Goal: Transaction & Acquisition: Purchase product/service

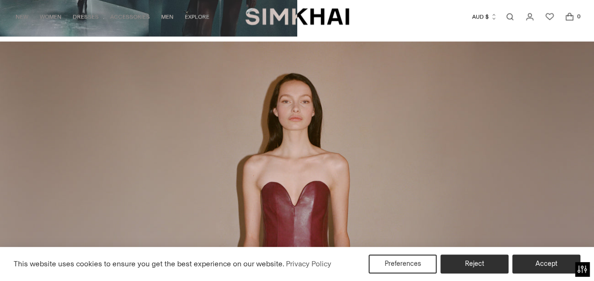
scroll to position [933, 0]
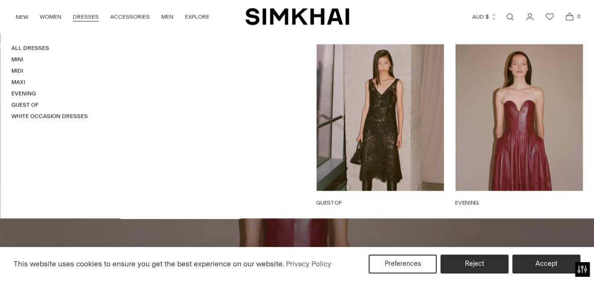
click at [25, 62] on h4 "Mini" at bounding box center [49, 60] width 77 height 8
click at [18, 60] on link "Mini" at bounding box center [17, 59] width 12 height 7
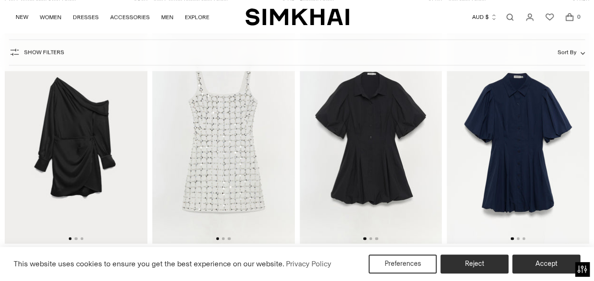
scroll to position [2456, 0]
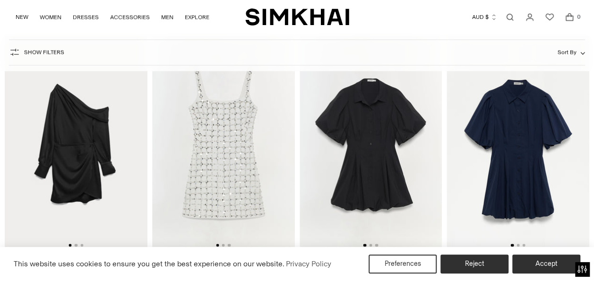
click at [243, 153] on img at bounding box center [223, 143] width 143 height 214
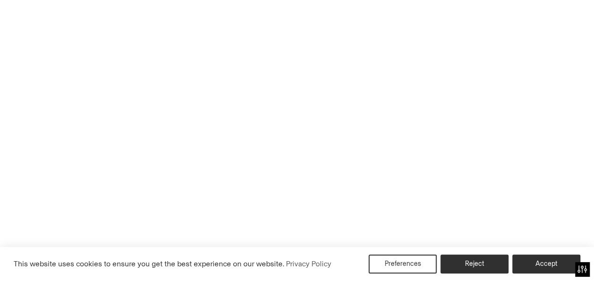
scroll to position [2507, 0]
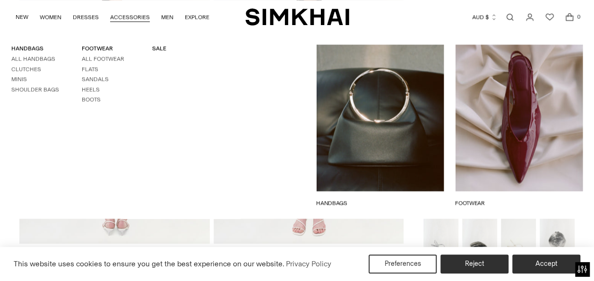
scroll to position [1163, 0]
